Goal: Navigation & Orientation: Find specific page/section

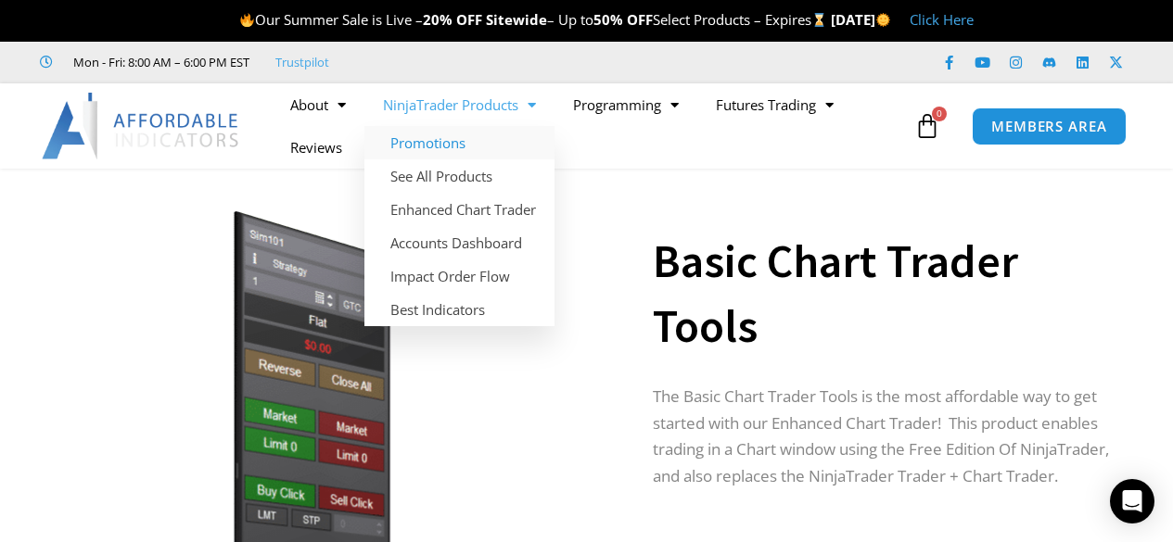
click at [452, 142] on link "Promotions" at bounding box center [459, 142] width 190 height 33
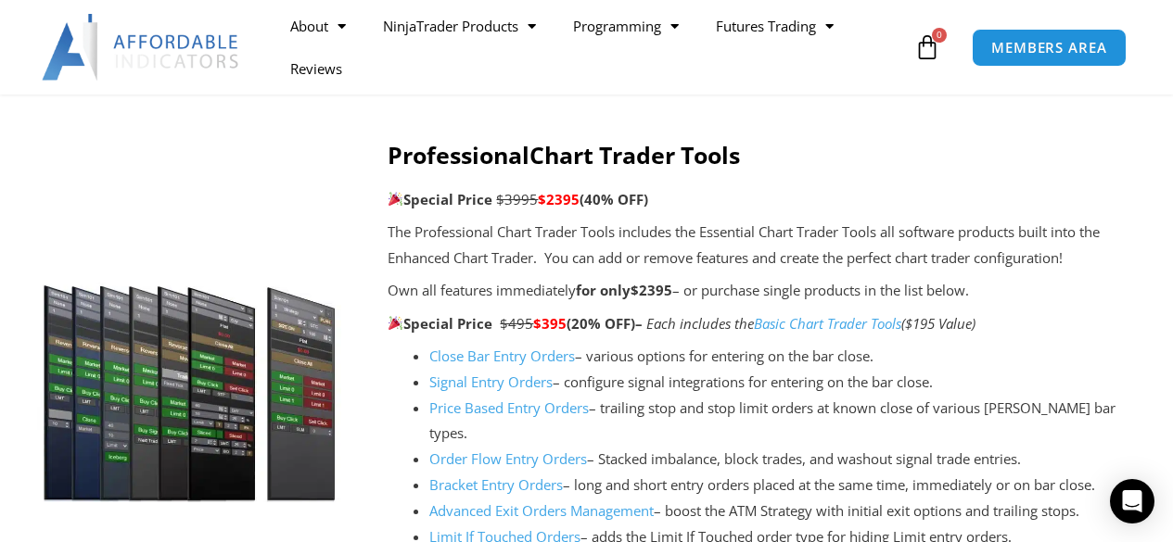
scroll to position [1484, 0]
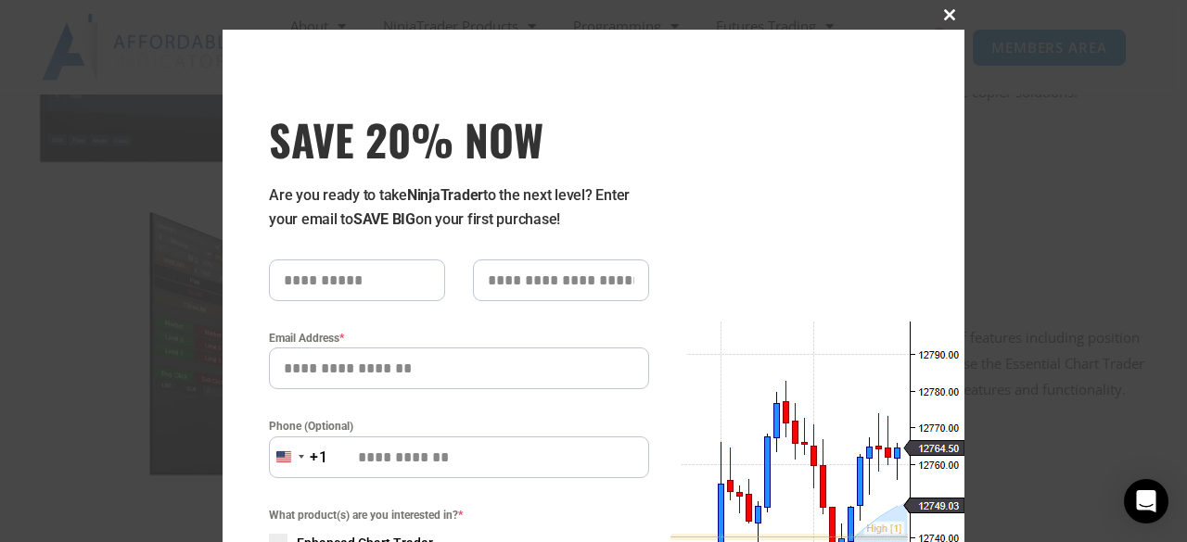
click at [940, 15] on span at bounding box center [950, 14] width 30 height 11
